Goal: Transaction & Acquisition: Purchase product/service

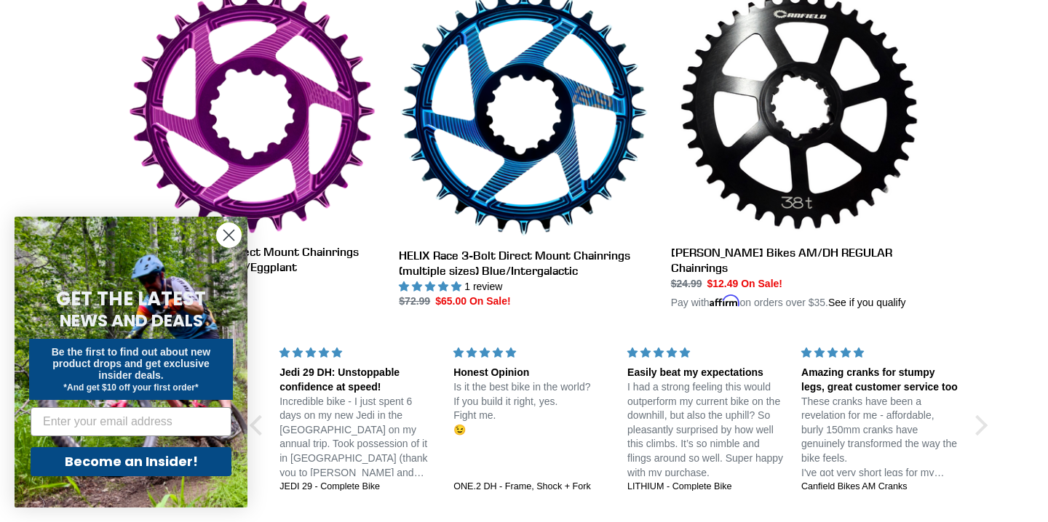
scroll to position [827, 0]
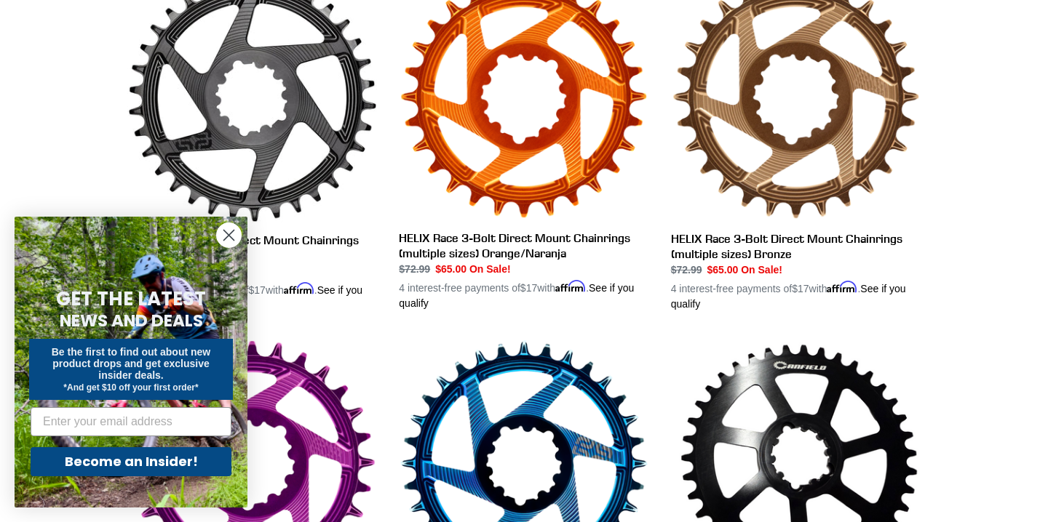
click at [225, 236] on circle "Close dialog" at bounding box center [229, 235] width 24 height 24
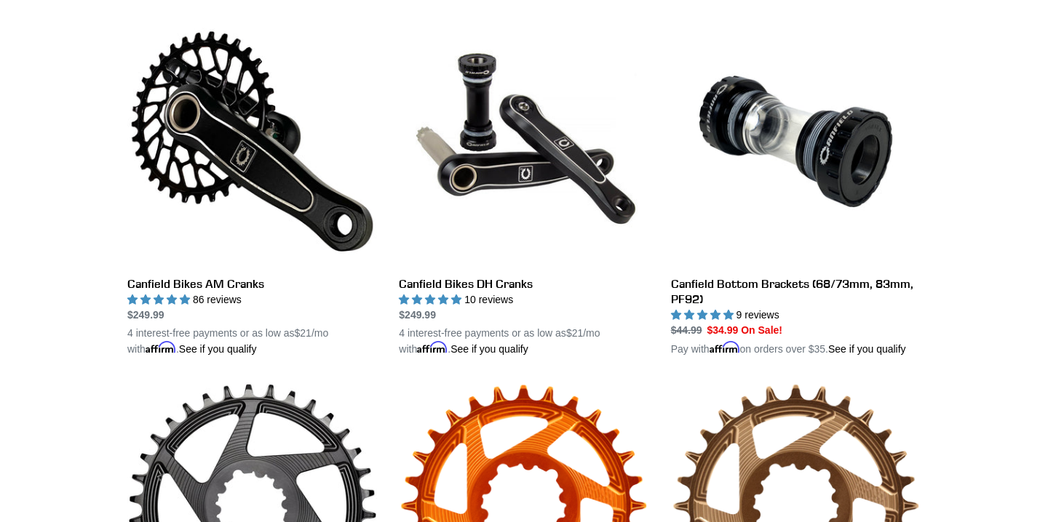
scroll to position [402, 0]
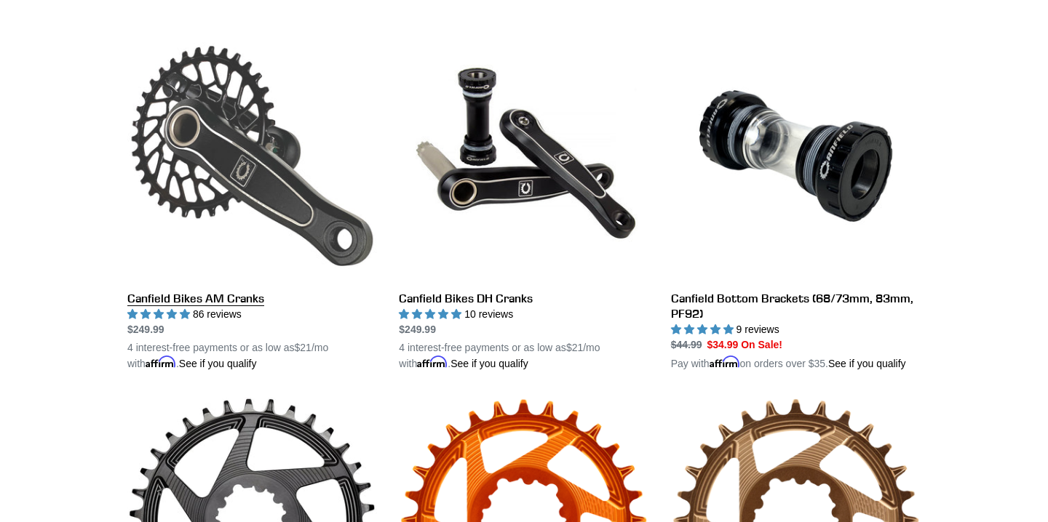
click at [231, 140] on link "Canfield Bikes AM Cranks" at bounding box center [252, 201] width 250 height 341
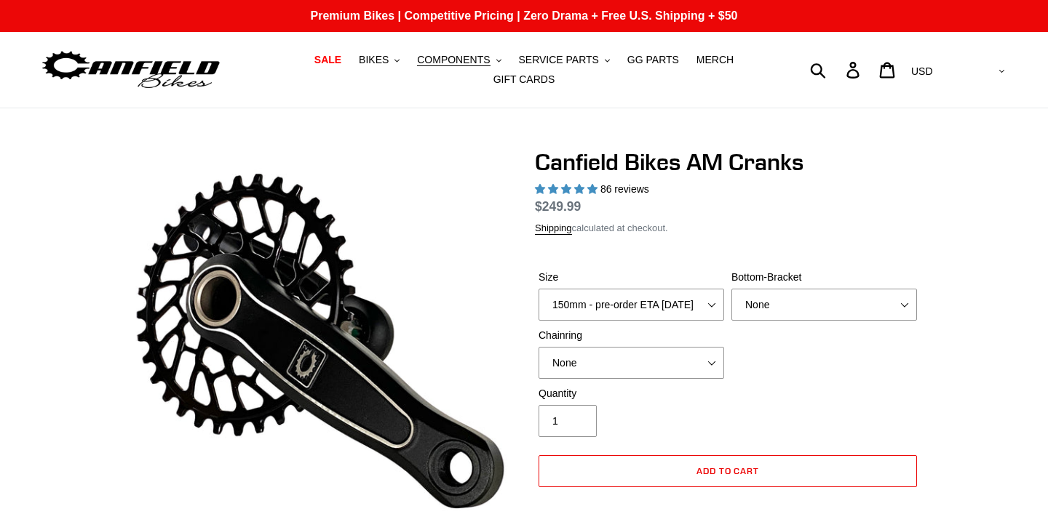
select select "highest-rating"
select select "160mm - pre-order ETA 9/30/25"
click at [538, 289] on select "150mm - pre-order ETA 9/30/25 155mm - pre-order ETA 9/30/25 160mm - pre-order E…" at bounding box center [631, 305] width 186 height 32
click at [775, 298] on select "None BSA Threaded 68/73mm Press Fit PF92" at bounding box center [824, 305] width 186 height 32
select select "BSA Threaded 68/73mm"
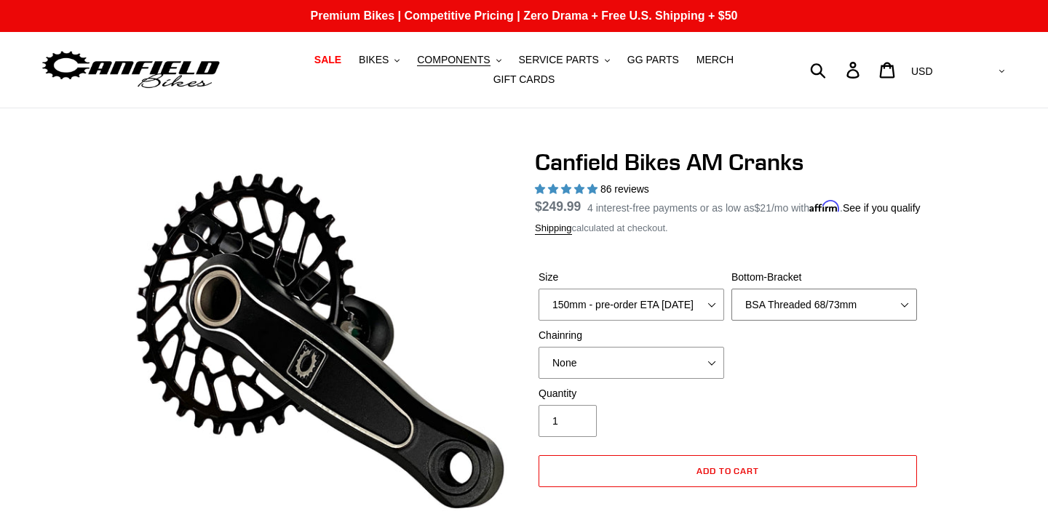
click at [731, 306] on select "None BSA Threaded 68/73mm Press Fit PF92" at bounding box center [824, 305] width 186 height 32
click at [681, 379] on select "None 30t Round (Boost 148) 30t Oval (Boost 148) 32t Round (Boost 148) 32t Oval …" at bounding box center [631, 363] width 186 height 32
select select "32t Round (Boost 148)"
click at [538, 365] on select "None 30t Round (Boost 148) 30t Oval (Boost 148) 32t Round (Boost 148) 32t Oval …" at bounding box center [631, 363] width 186 height 32
